Goal: Browse casually

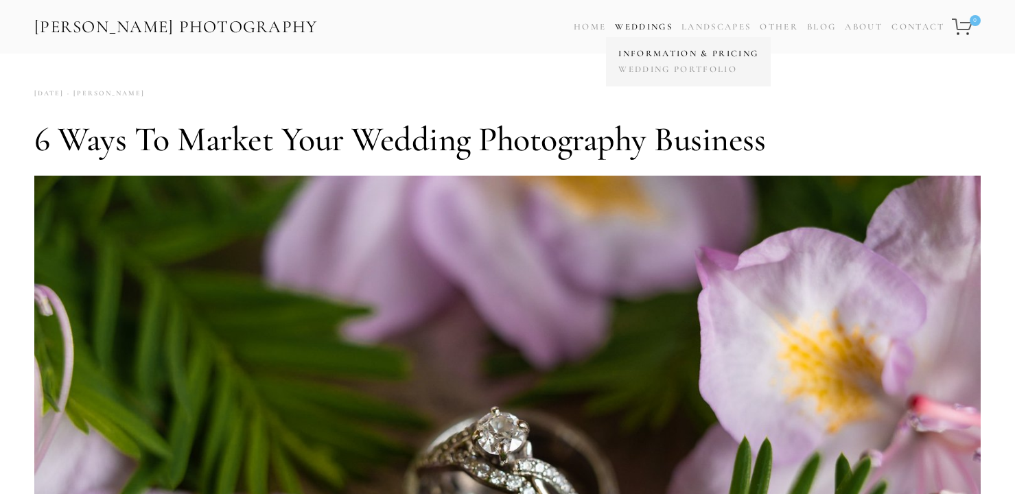
click at [651, 52] on link "Information & Pricing" at bounding box center [688, 54] width 147 height 16
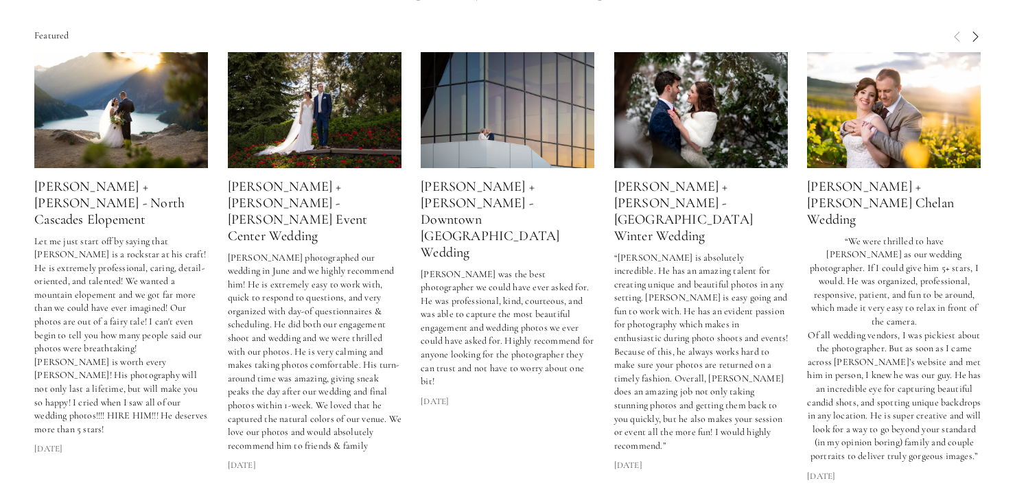
scroll to position [3717, 0]
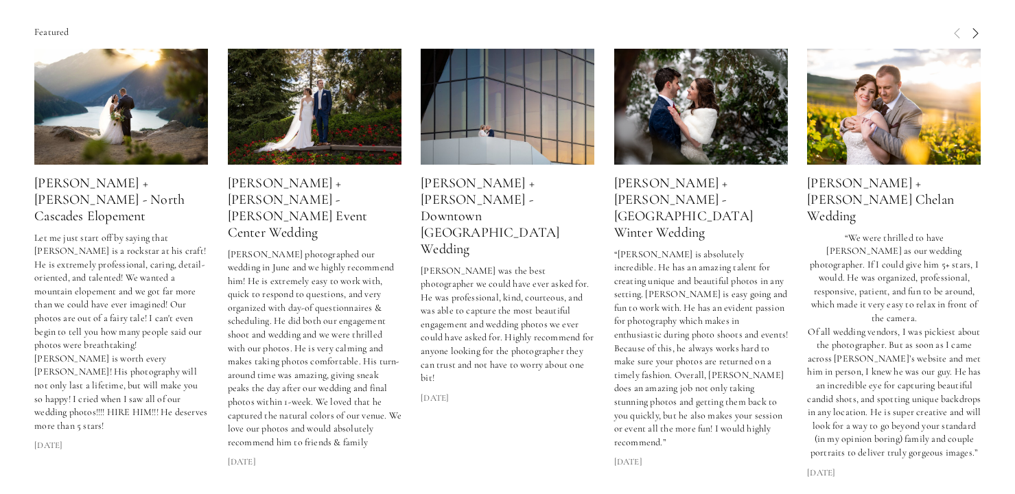
click at [151, 181] on link "[PERSON_NAME] + [PERSON_NAME] - North Cascades Elopement" at bounding box center [109, 199] width 150 height 49
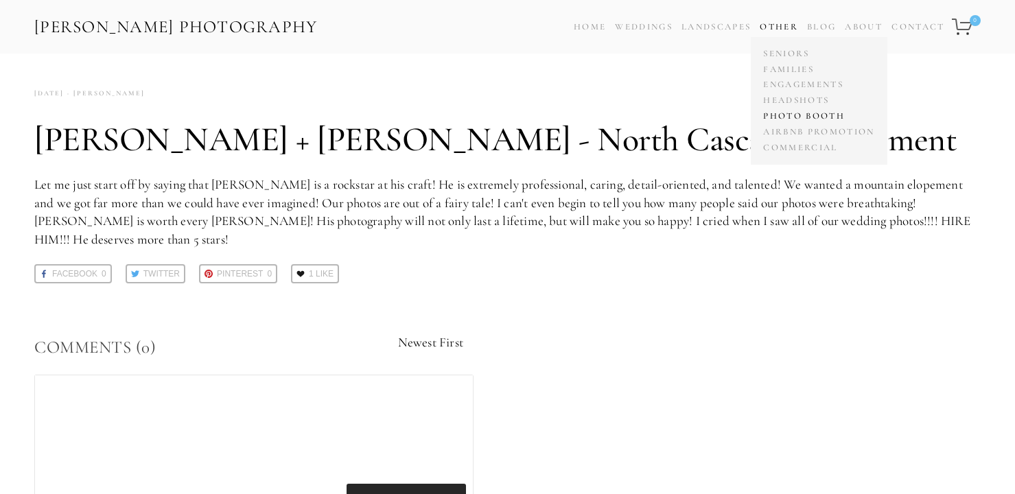
click at [797, 114] on link "Photo Booth" at bounding box center [819, 116] width 118 height 16
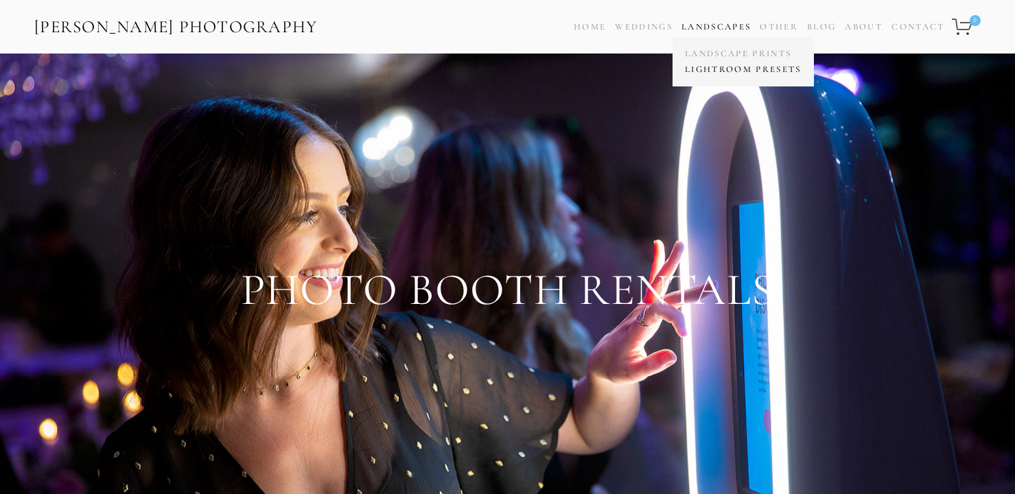
click at [724, 65] on link "Lightroom Presets" at bounding box center [743, 70] width 124 height 16
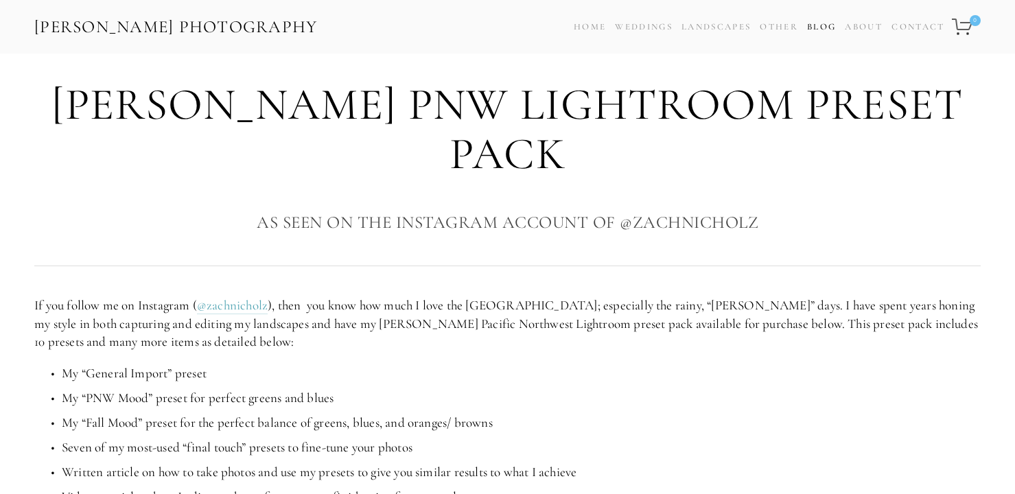
click at [815, 23] on link "Blog" at bounding box center [821, 27] width 29 height 20
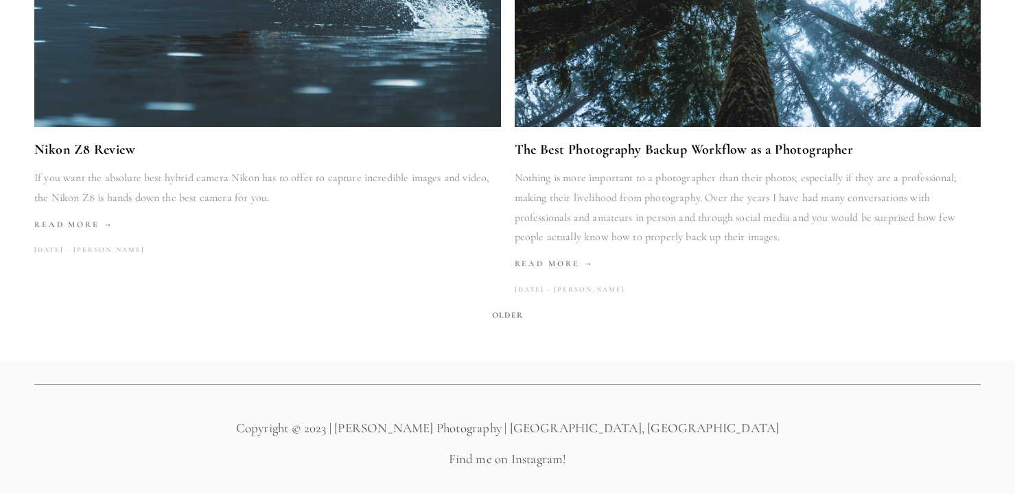
scroll to position [2336, 0]
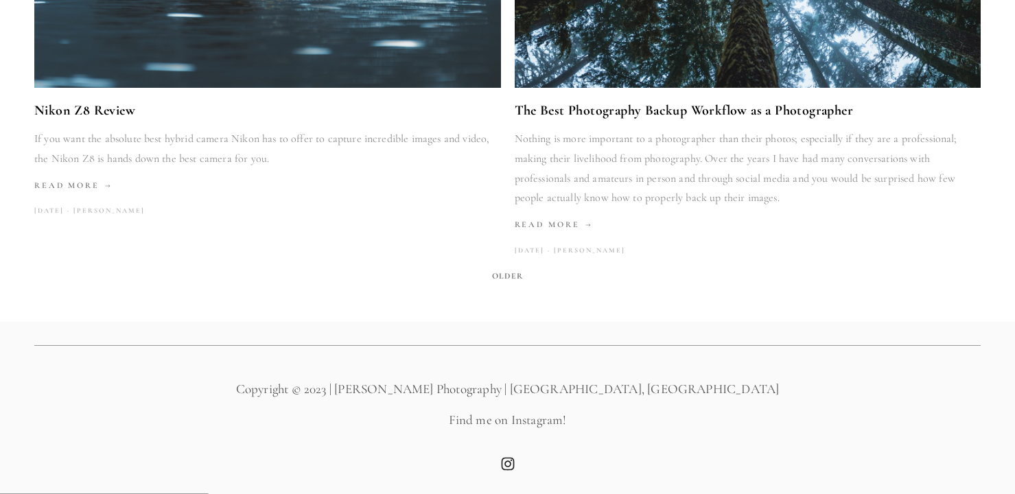
click at [508, 460] on use "Instagram" at bounding box center [507, 463] width 27 height 27
